Goal: Check status: Check status

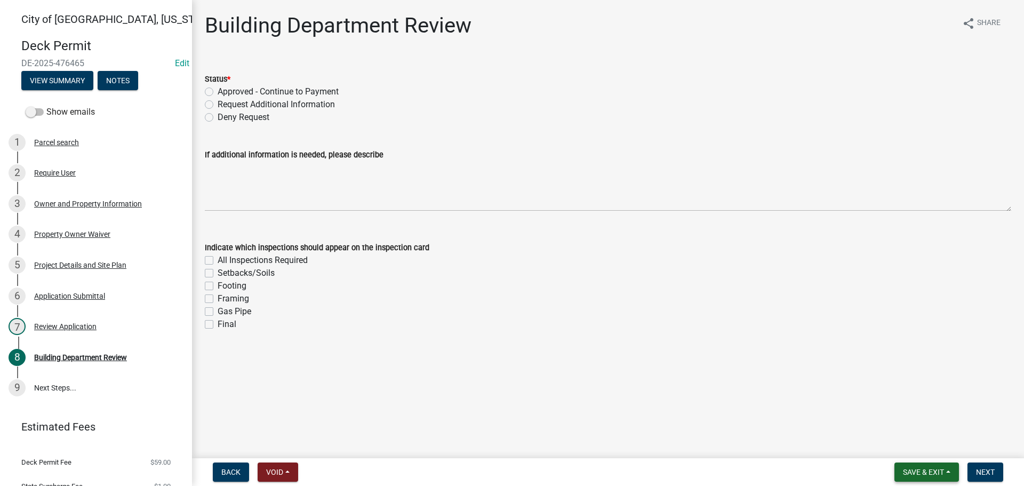
click at [901, 466] on button "Save & Exit" at bounding box center [926, 471] width 65 height 19
click at [883, 435] on button "Save & Exit" at bounding box center [916, 444] width 85 height 26
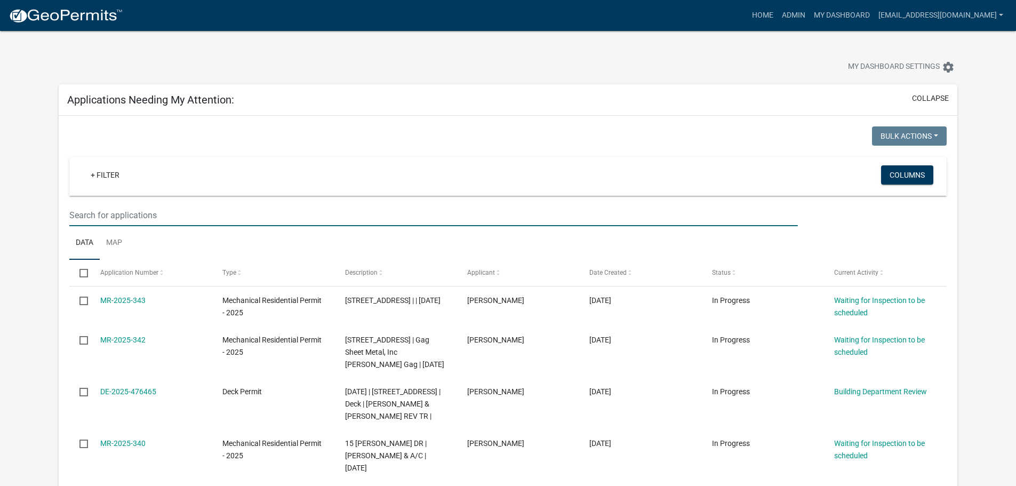
click at [147, 208] on input "text" at bounding box center [433, 215] width 728 height 22
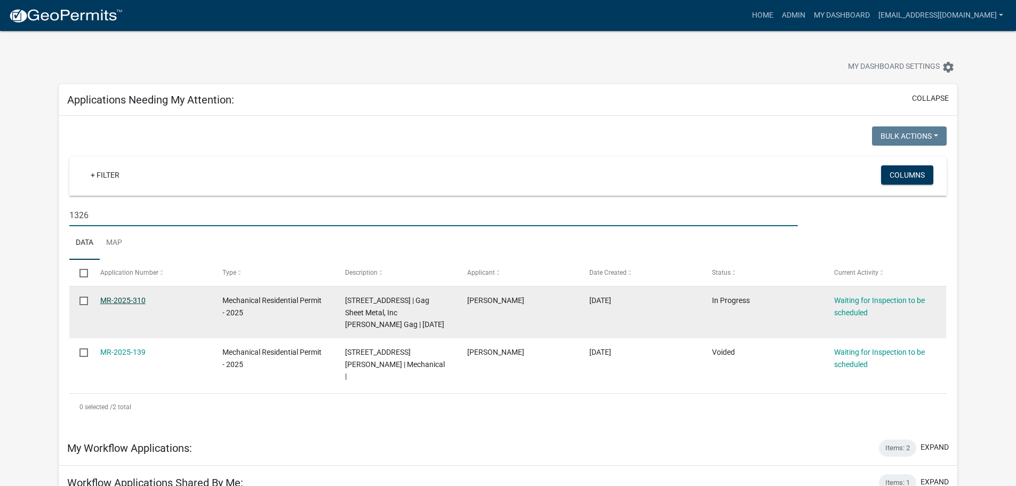
type input "1326"
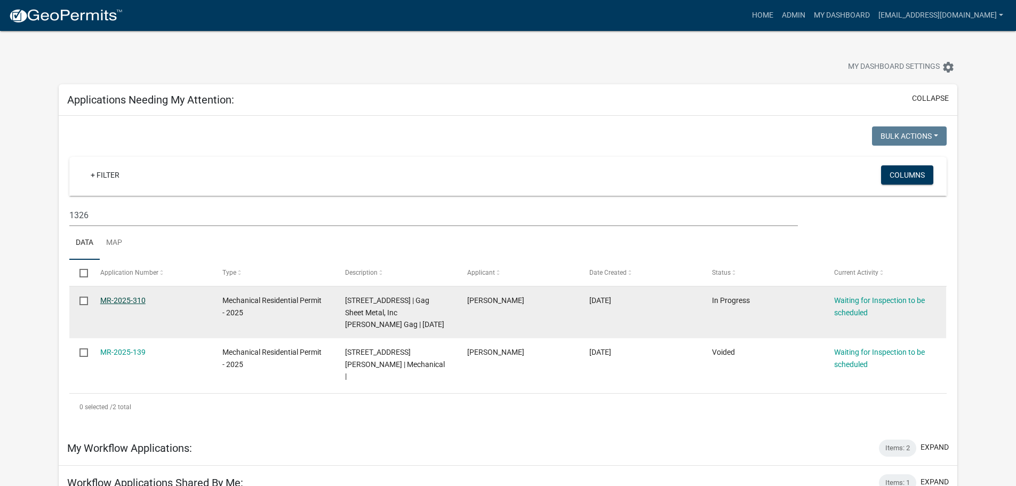
click at [116, 299] on link "MR-2025-310" at bounding box center [122, 300] width 45 height 9
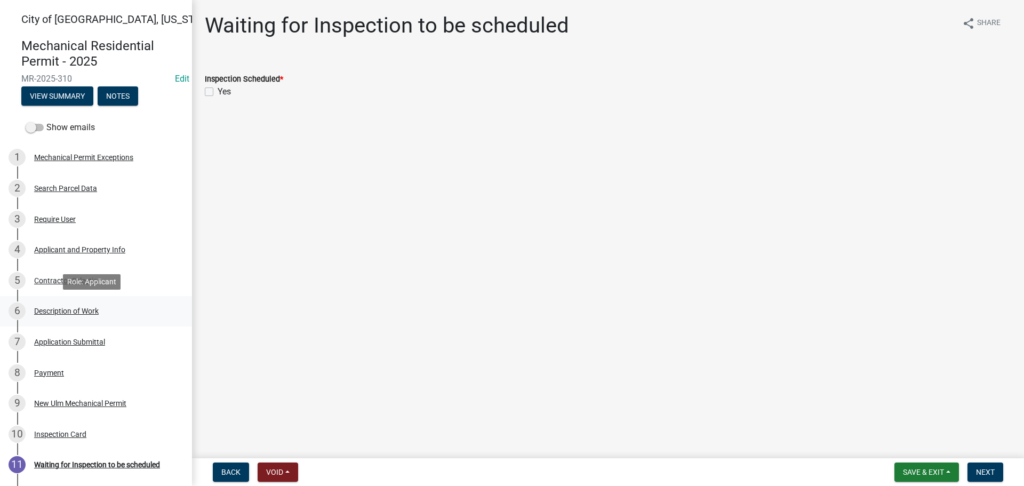
click at [65, 311] on div "Description of Work" at bounding box center [66, 310] width 65 height 7
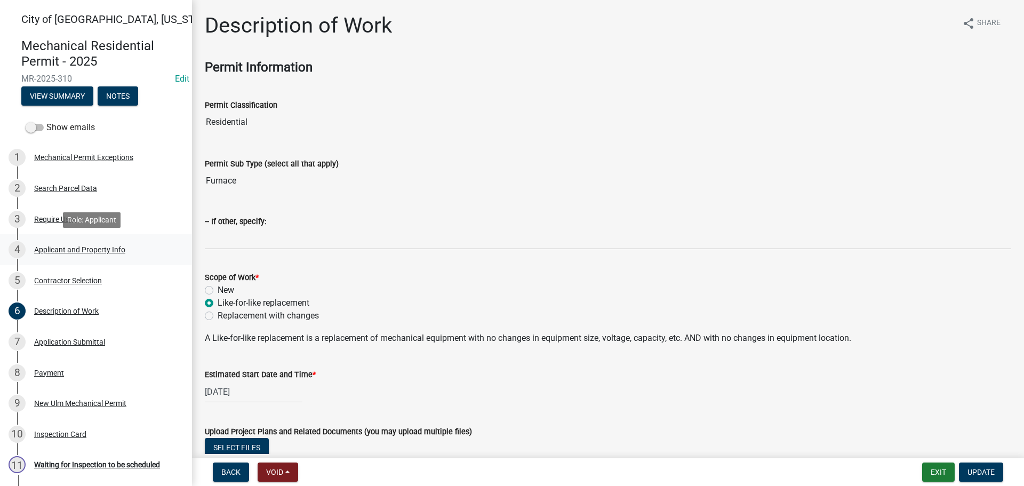
click at [61, 250] on div "Applicant and Property Info" at bounding box center [79, 249] width 91 height 7
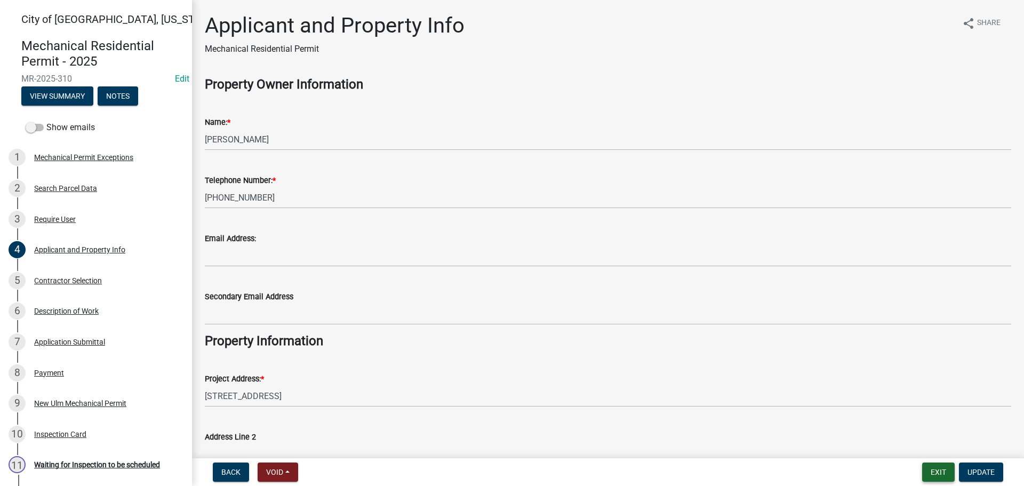
drag, startPoint x: 936, startPoint y: 466, endPoint x: 908, endPoint y: 456, distance: 29.3
click at [936, 466] on button "Exit" at bounding box center [938, 471] width 33 height 19
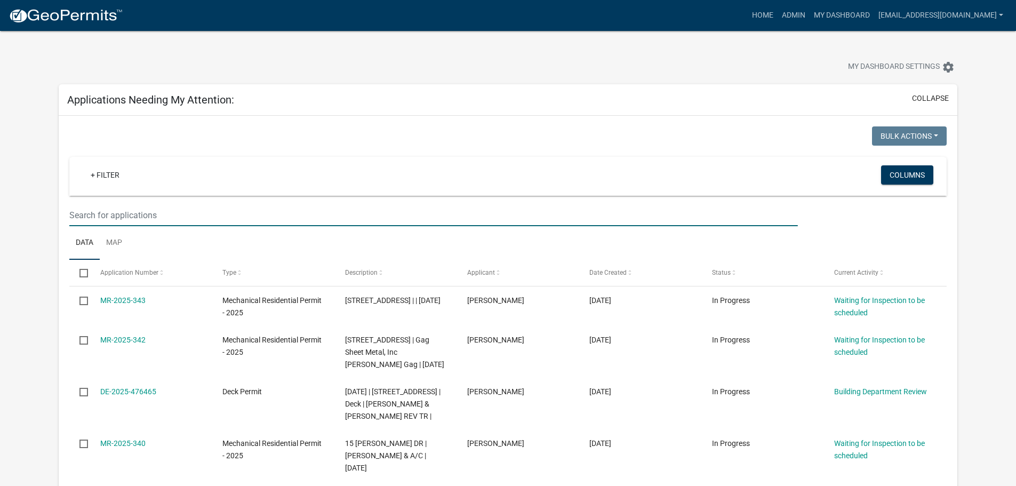
click at [142, 217] on input "text" at bounding box center [433, 215] width 728 height 22
type input "1212"
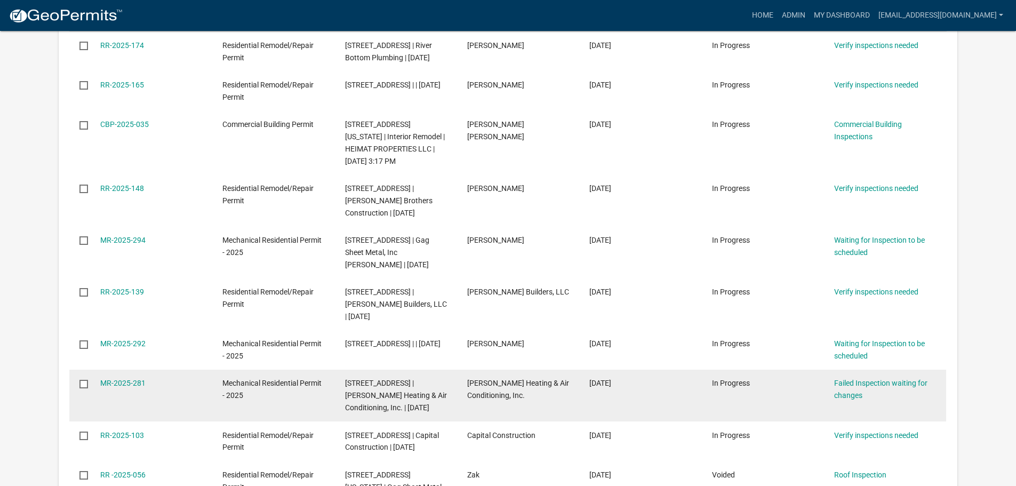
scroll to position [427, 0]
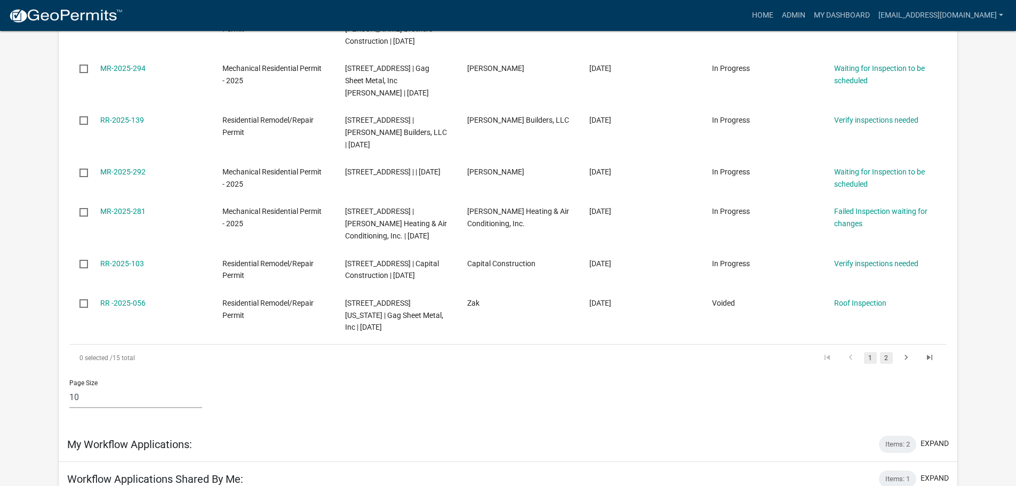
click at [884, 356] on link "2" at bounding box center [886, 358] width 13 height 12
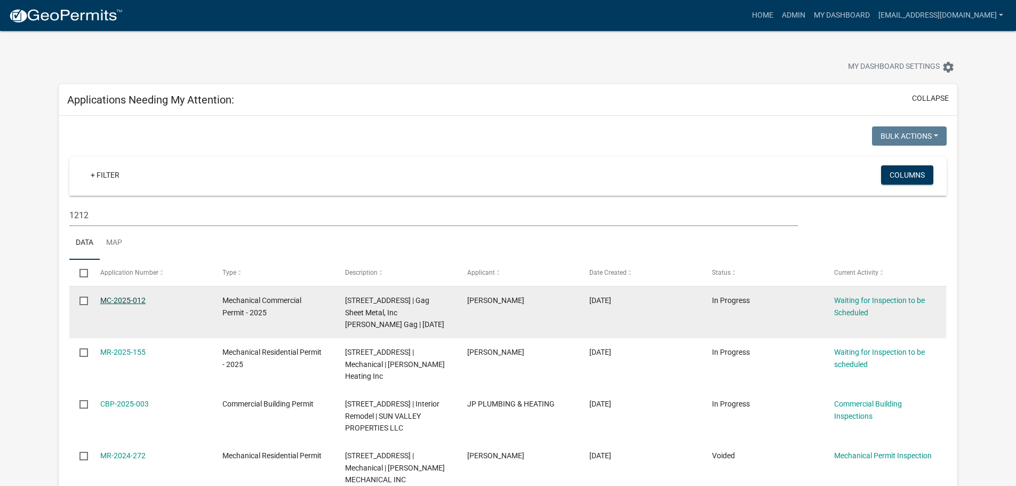
click at [122, 298] on link "MC-2025-012" at bounding box center [122, 300] width 45 height 9
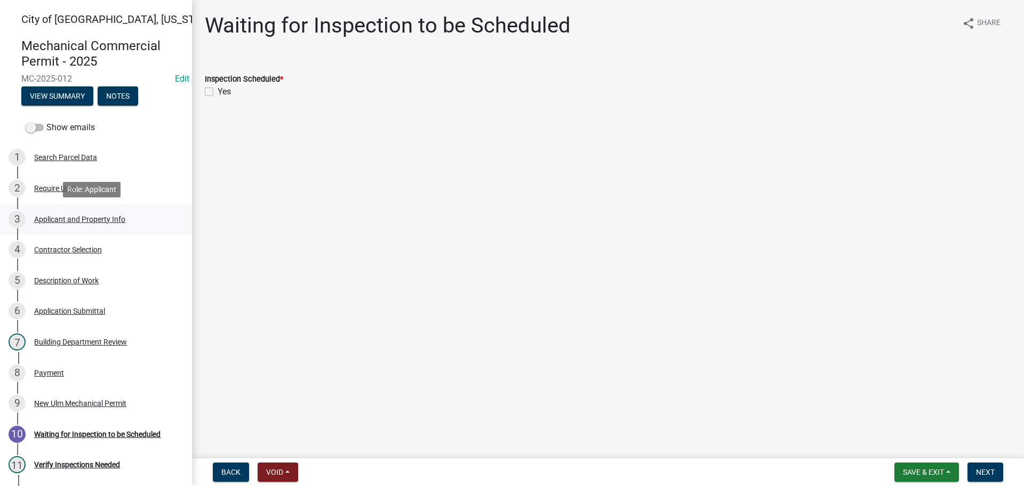
click at [81, 220] on div "Applicant and Property Info" at bounding box center [79, 218] width 91 height 7
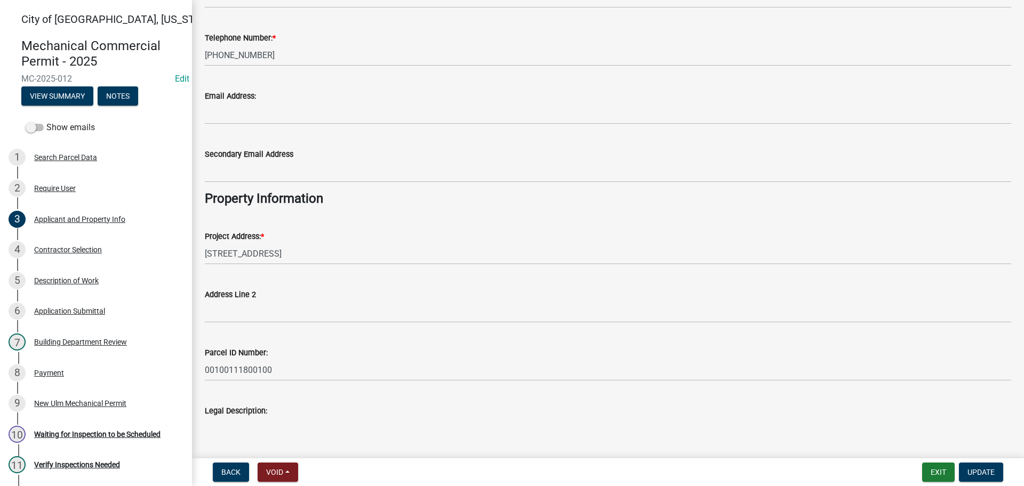
scroll to position [46, 0]
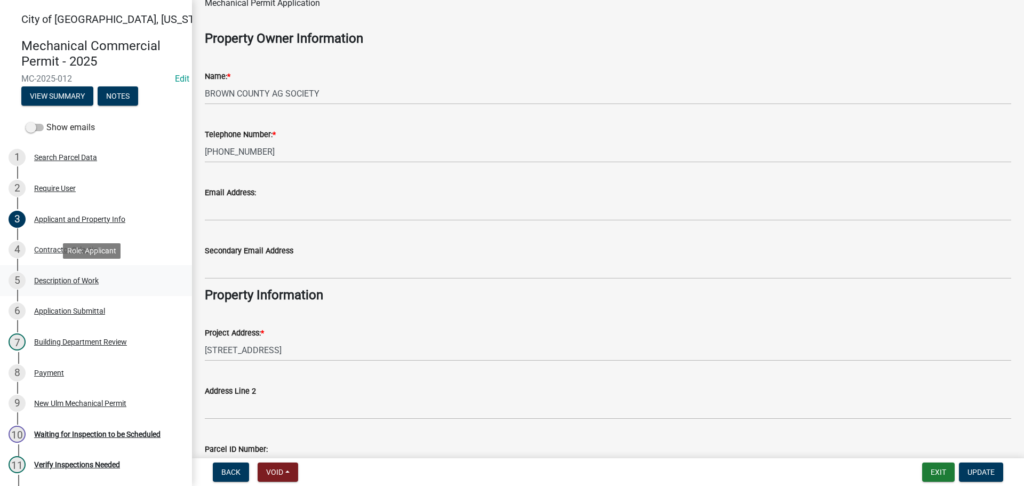
click at [95, 281] on div "Description of Work" at bounding box center [66, 280] width 65 height 7
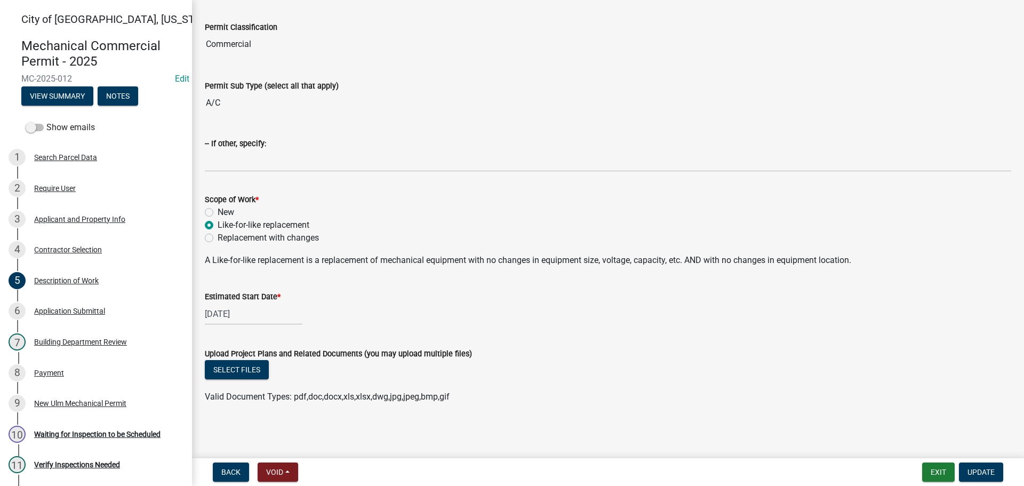
scroll to position [95, 0]
